Goal: Information Seeking & Learning: Check status

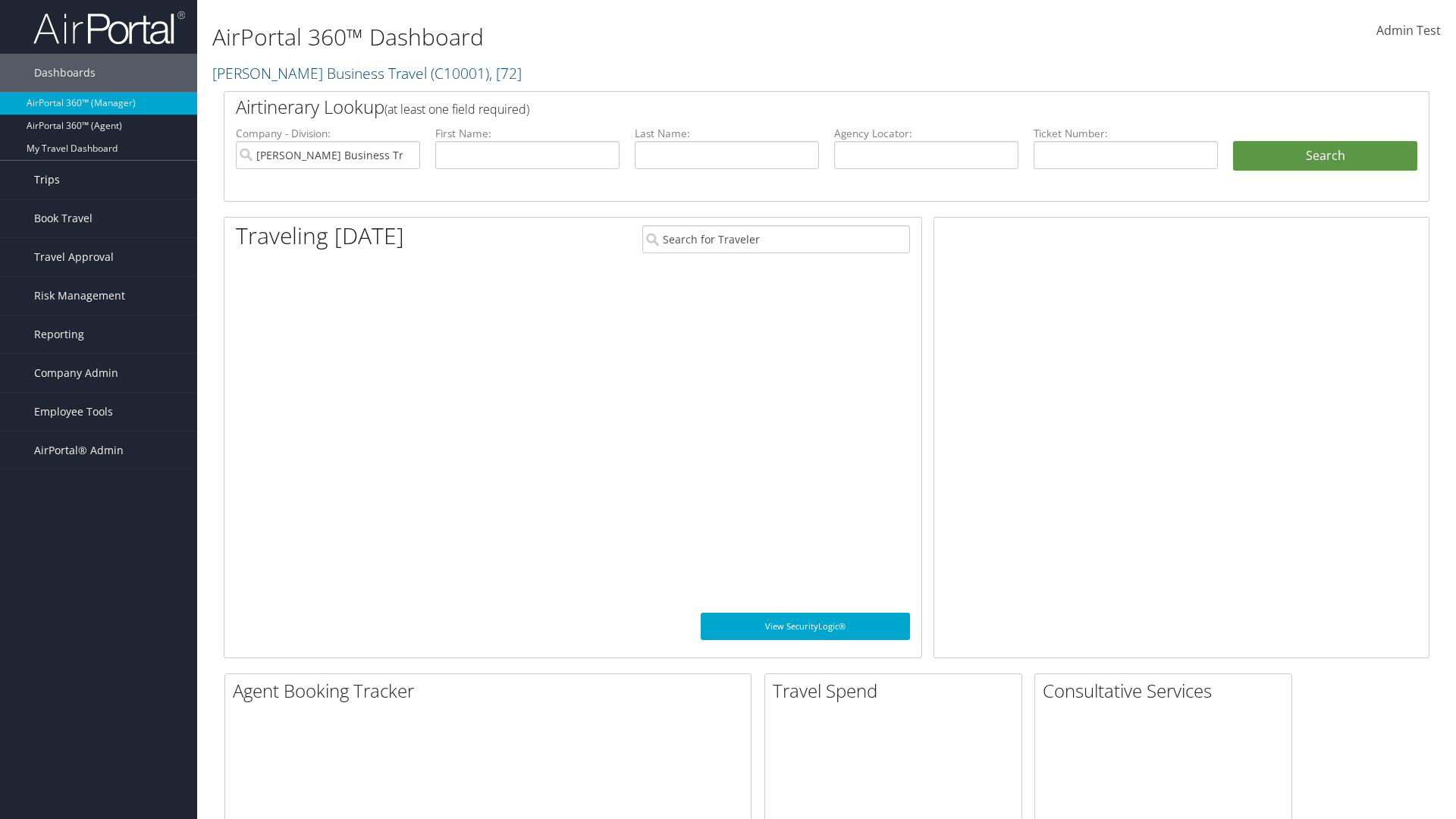
click at [99, 180] on link "Trips" at bounding box center [98, 180] width 197 height 38
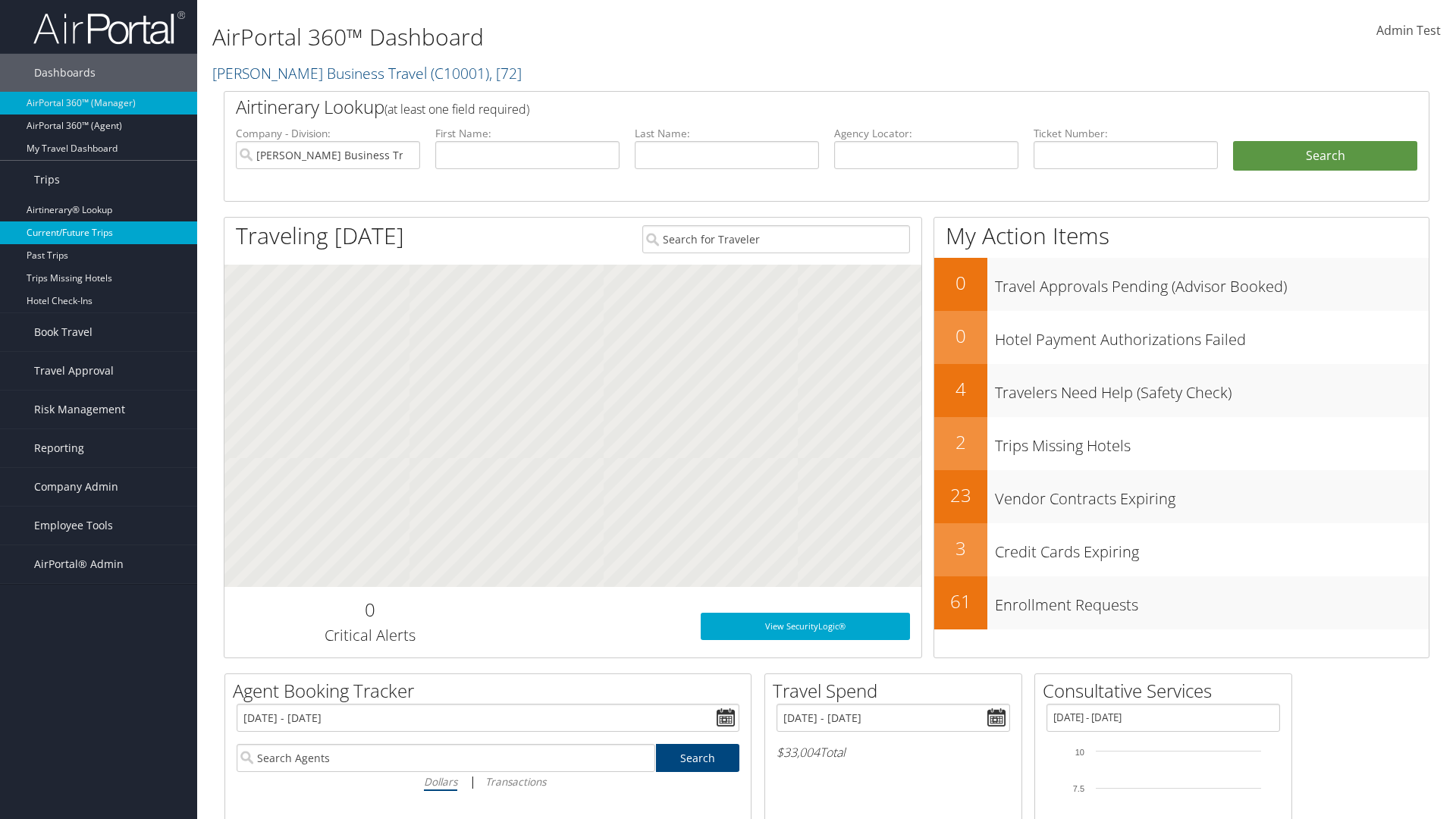
click at [99, 233] on link "Current/Future Trips" at bounding box center [98, 233] width 197 height 23
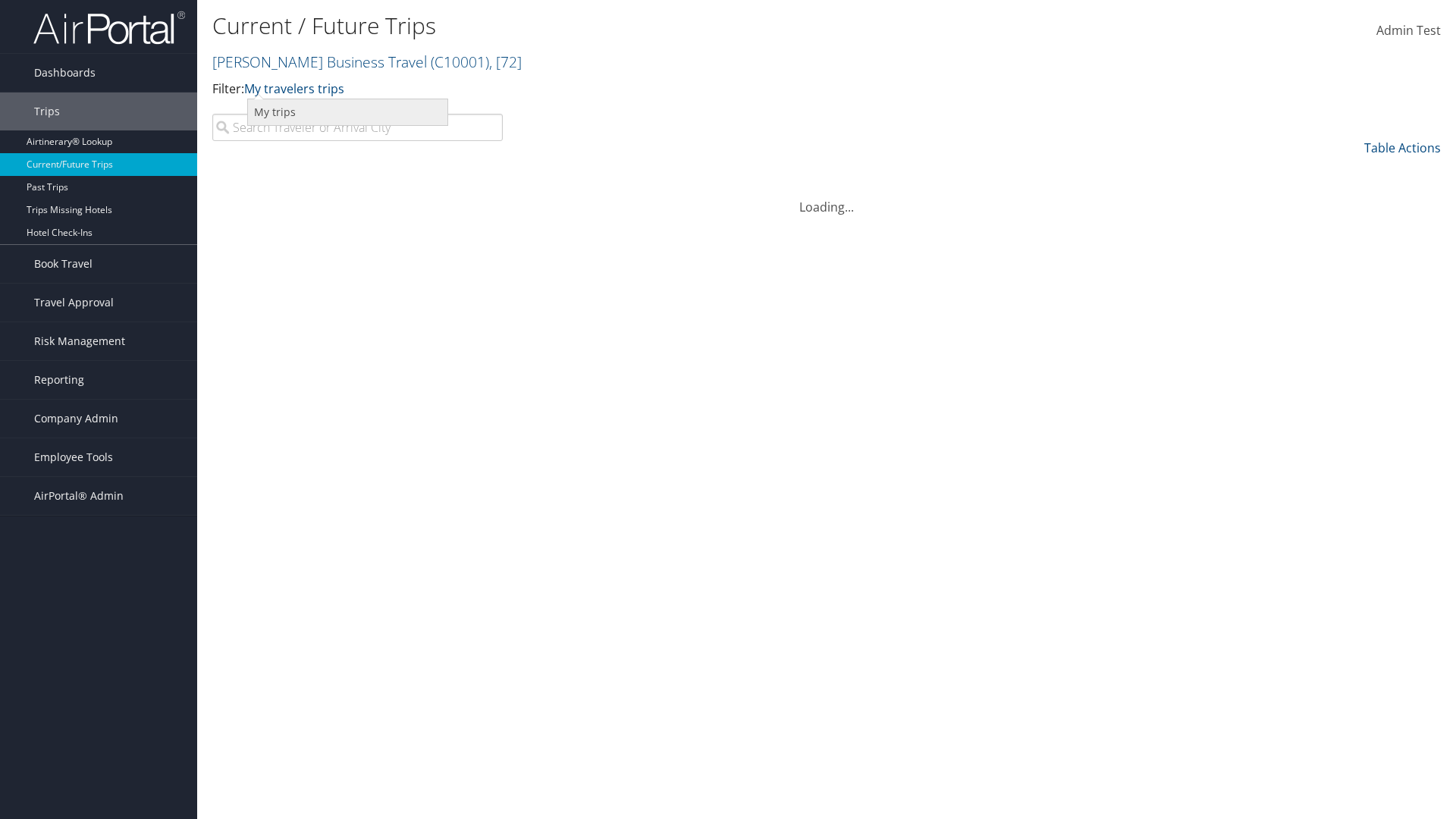
click at [347, 112] on link "My trips" at bounding box center [347, 112] width 199 height 25
click at [270, 88] on link "My trips" at bounding box center [267, 88] width 46 height 17
click at [347, 112] on link "My travelers trips" at bounding box center [347, 112] width 199 height 25
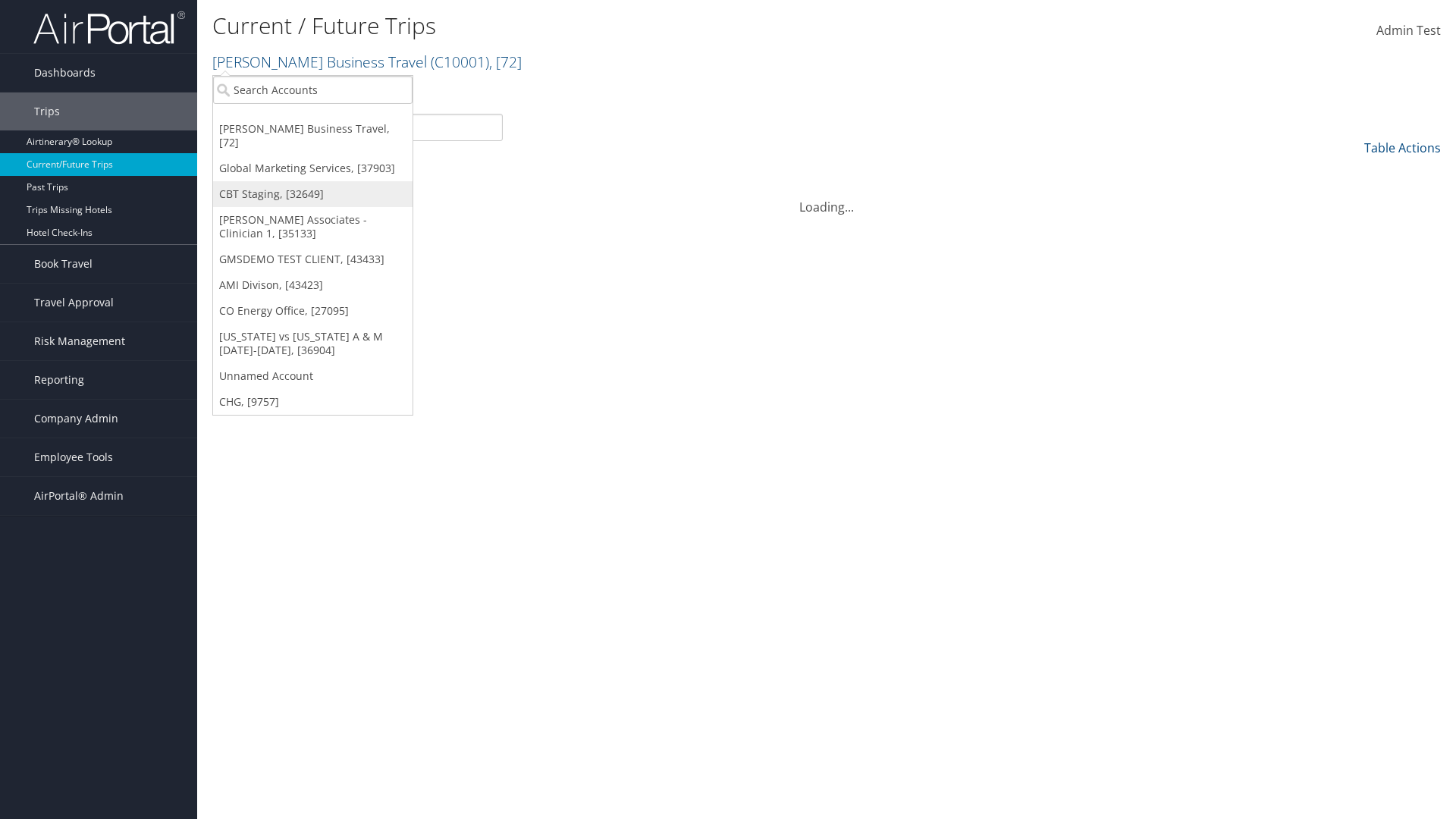
click at [312, 181] on link "CBT Staging, [32649]" at bounding box center [312, 194] width 199 height 25
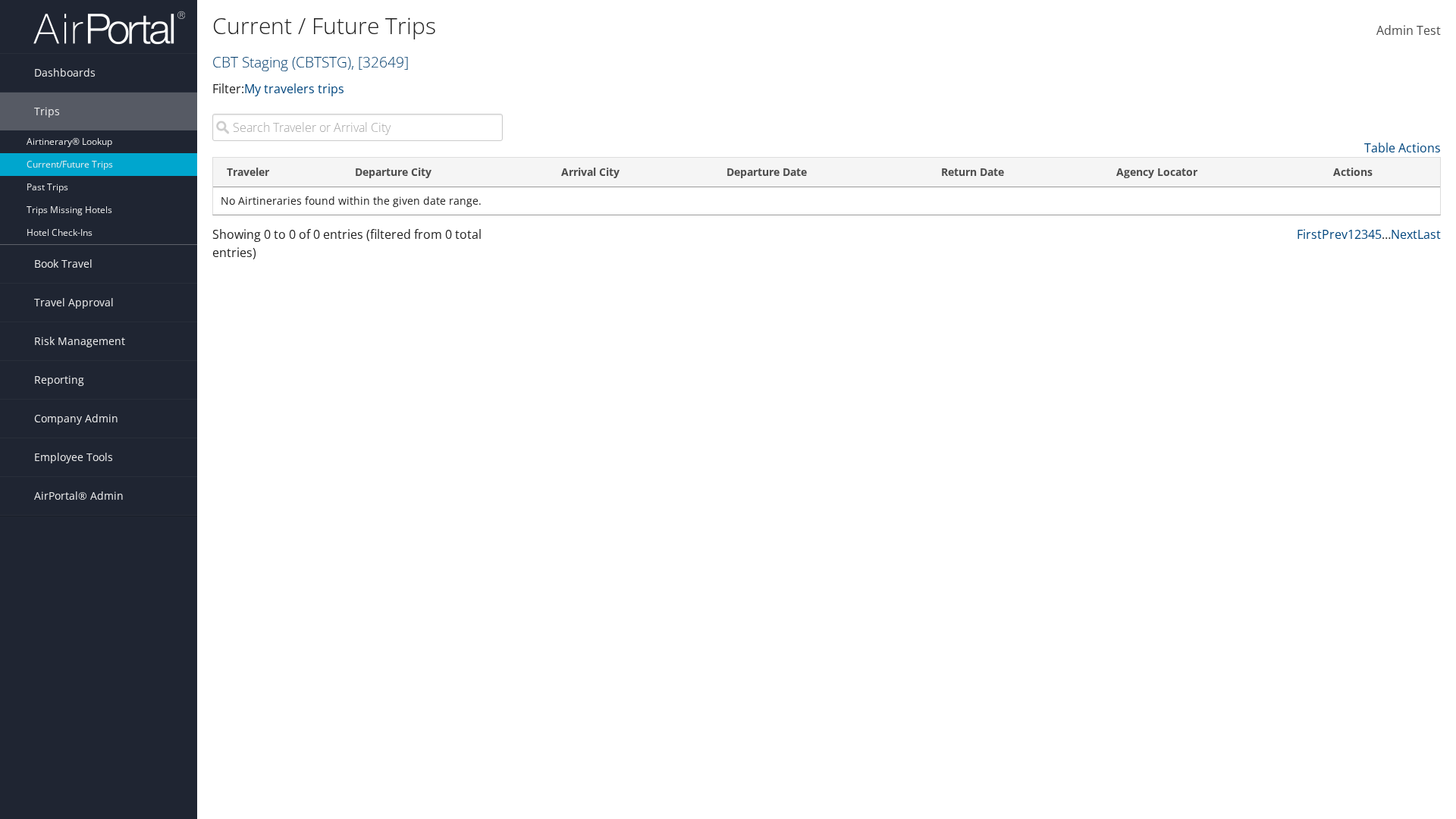
click at [250, 61] on link "CBT Staging ( CBTSTG ) , [ 32649 ]" at bounding box center [310, 62] width 196 height 21
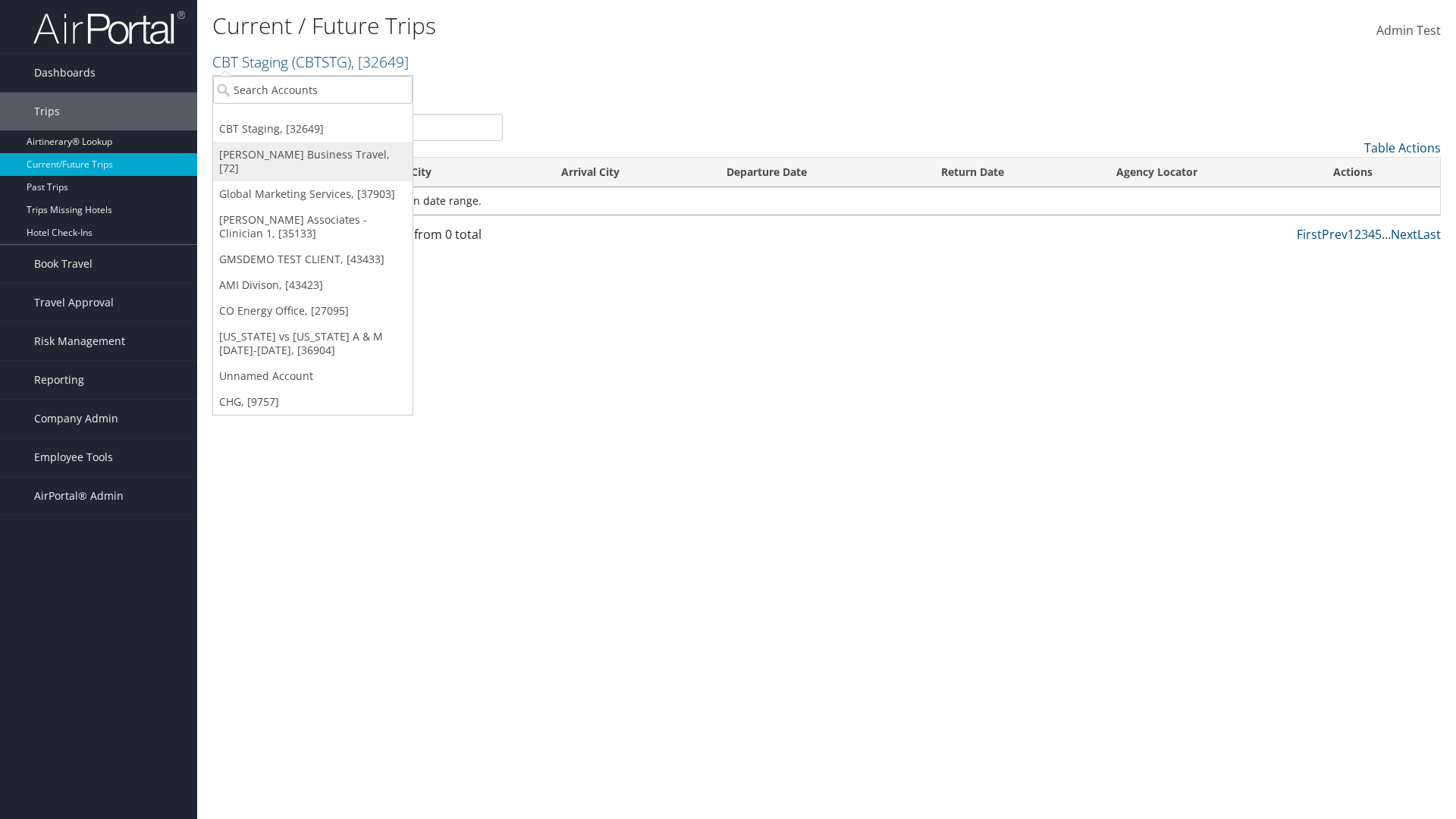
click at [312, 155] on link "[PERSON_NAME] Business Travel, [72]" at bounding box center [312, 161] width 199 height 39
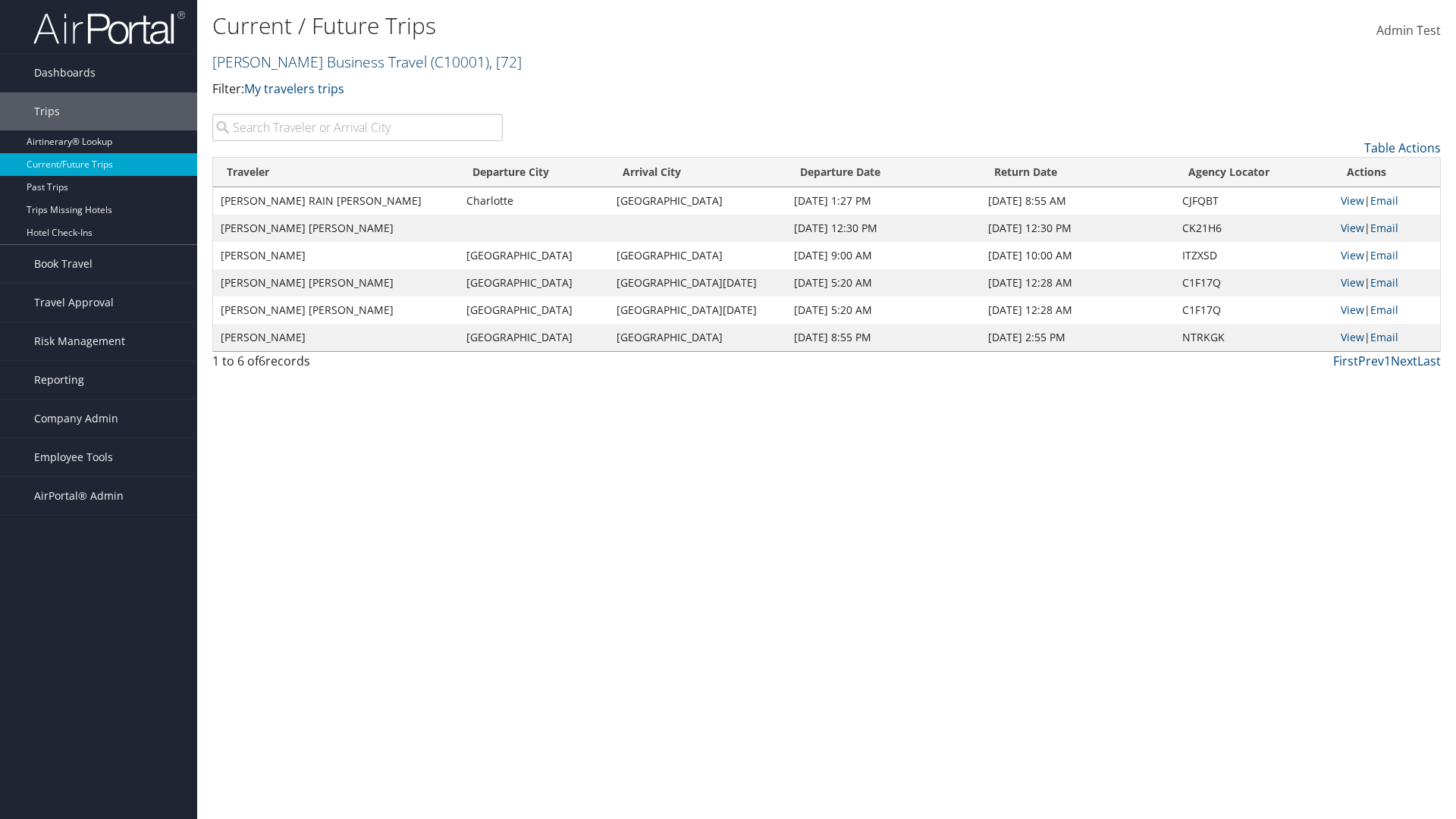
click at [312, 61] on link "Christopherson Business Travel ( C10001 ) , [ 72 ]" at bounding box center [367, 62] width 309 height 21
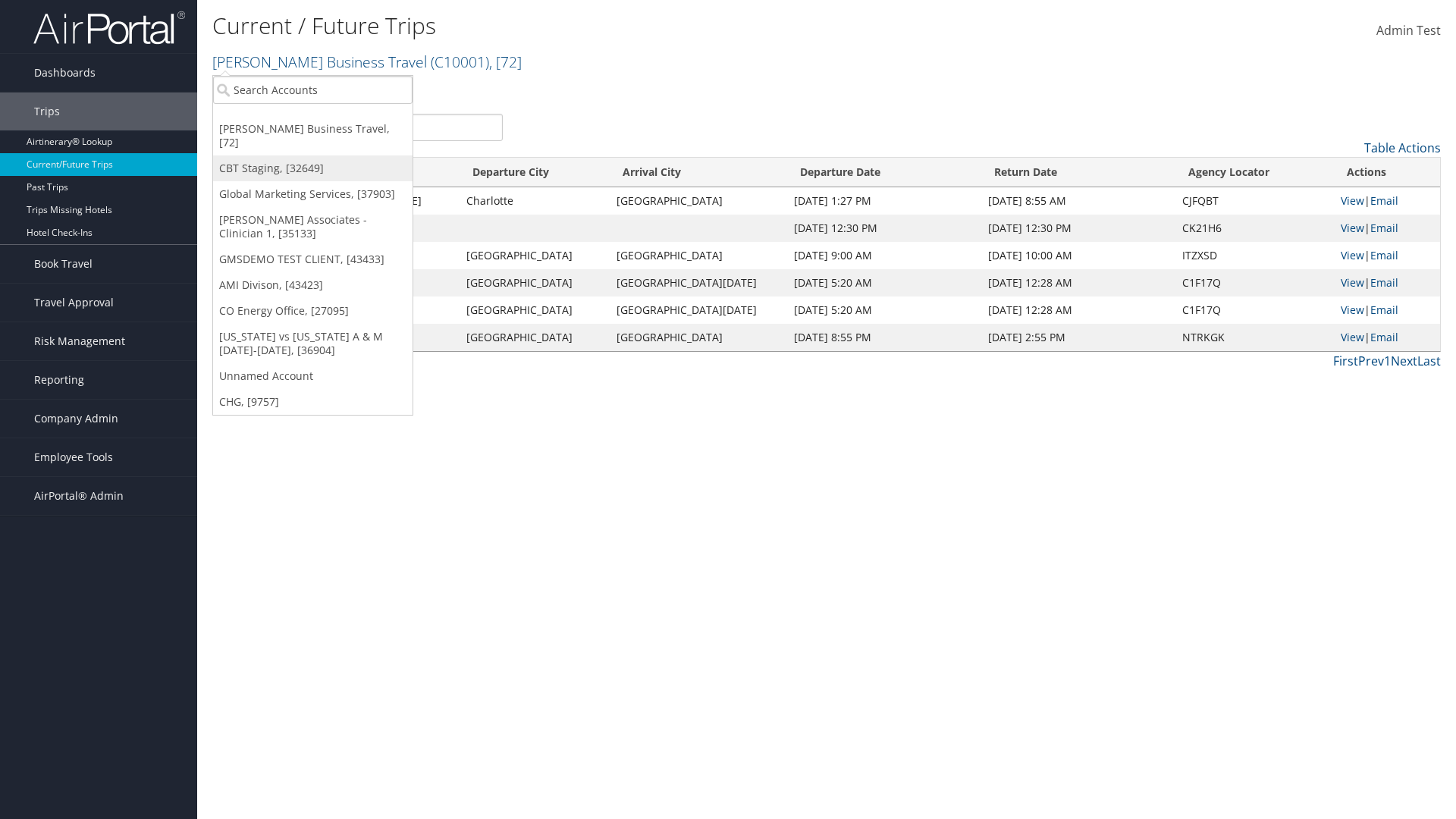
click at [312, 155] on link "CBT Staging, [32649]" at bounding box center [312, 168] width 199 height 25
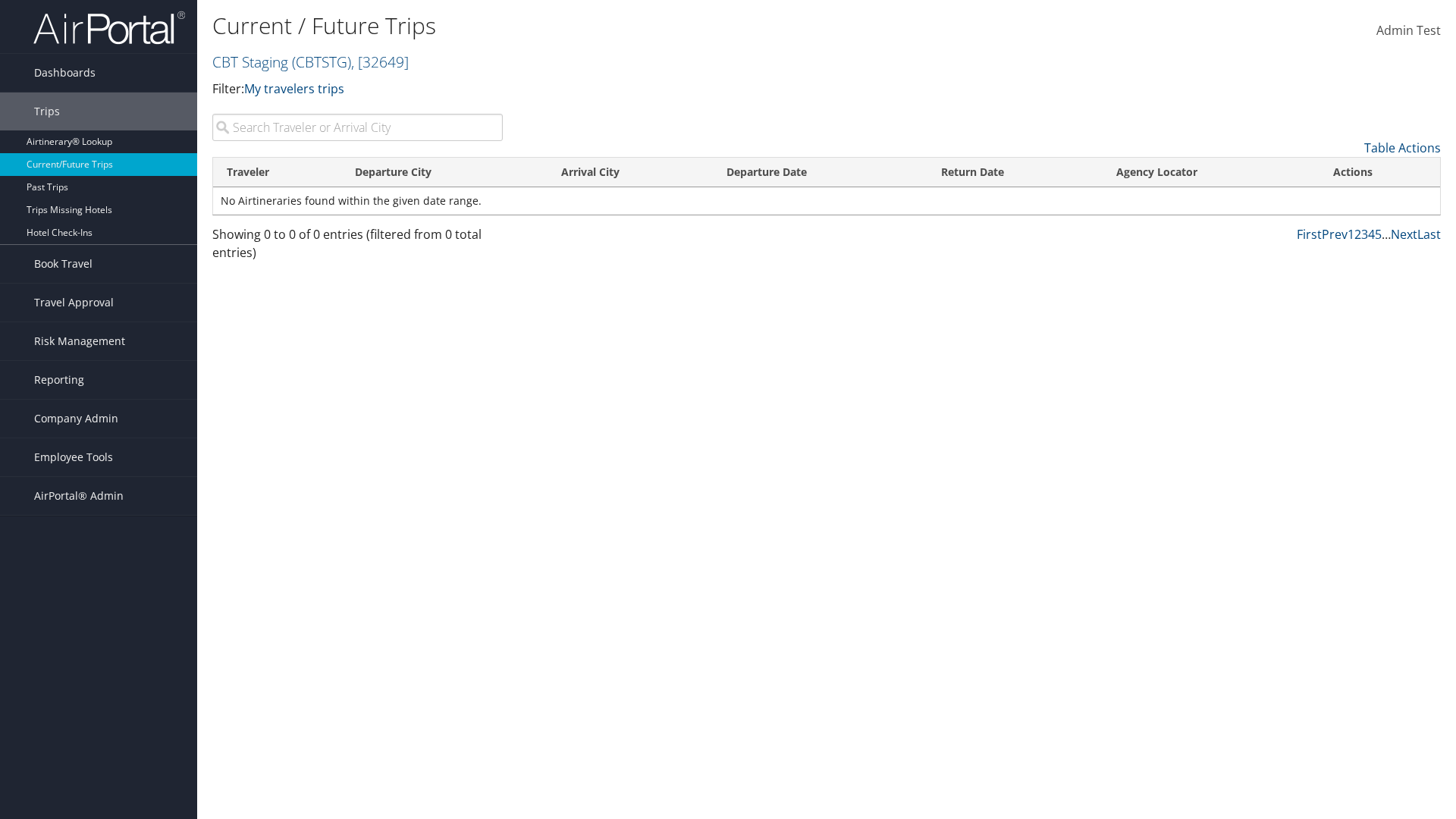
click at [277, 172] on th "Traveler" at bounding box center [277, 172] width 128 height 29
click at [445, 172] on th "Departure City" at bounding box center [445, 172] width 207 height 29
click at [630, 172] on th "Arrival City" at bounding box center [630, 172] width 165 height 29
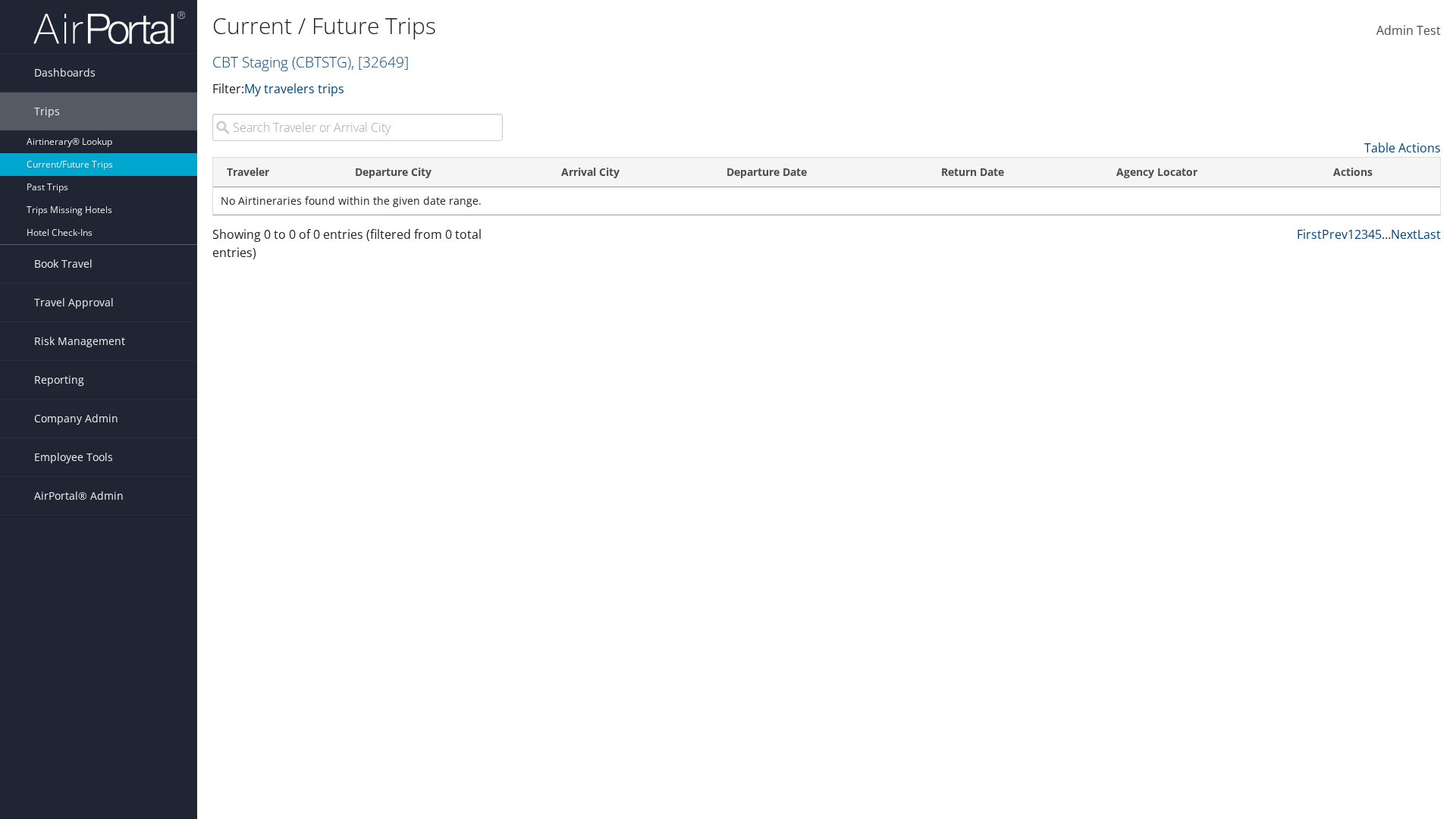
click at [630, 172] on th "Arrival City" at bounding box center [630, 172] width 165 height 29
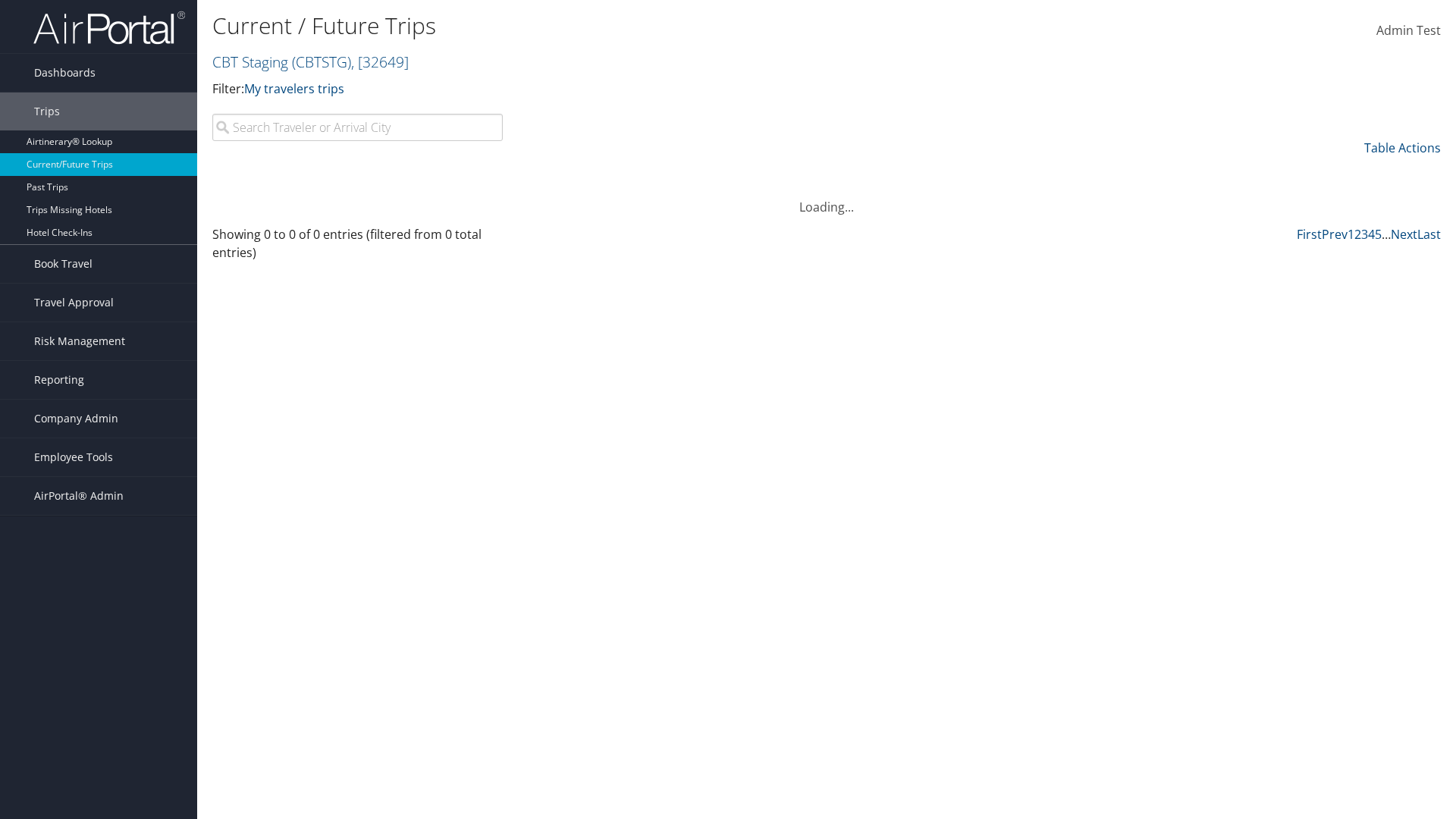
click at [820, 172] on th "Departure Date" at bounding box center [820, 172] width 214 height 29
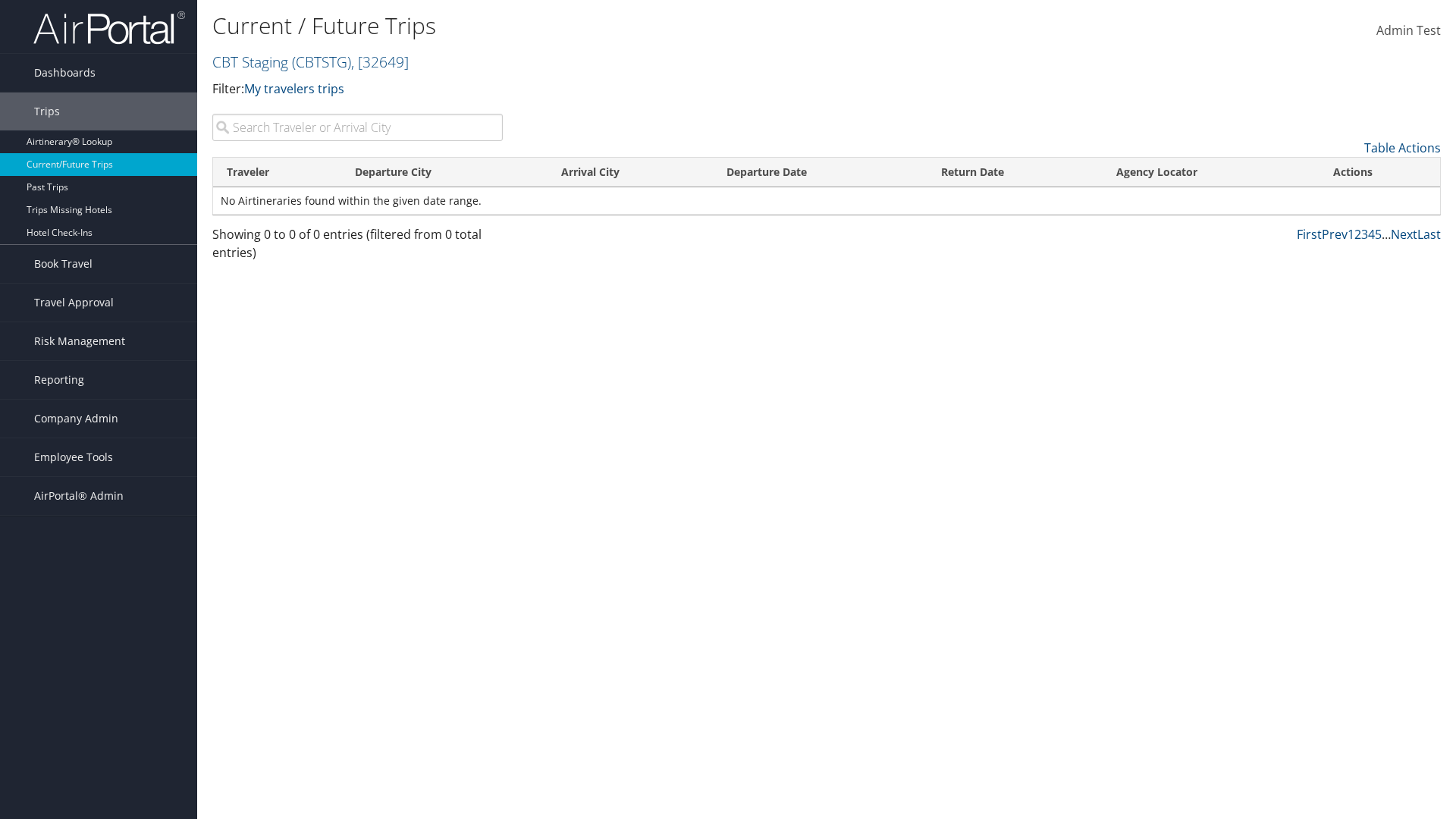
click at [820, 172] on th "Departure Date" at bounding box center [820, 172] width 214 height 29
click at [1014, 172] on th "Return Date" at bounding box center [1015, 172] width 175 height 29
click at [1211, 172] on th "Agency Locator" at bounding box center [1211, 172] width 217 height 29
